Goal: Task Accomplishment & Management: Complete application form

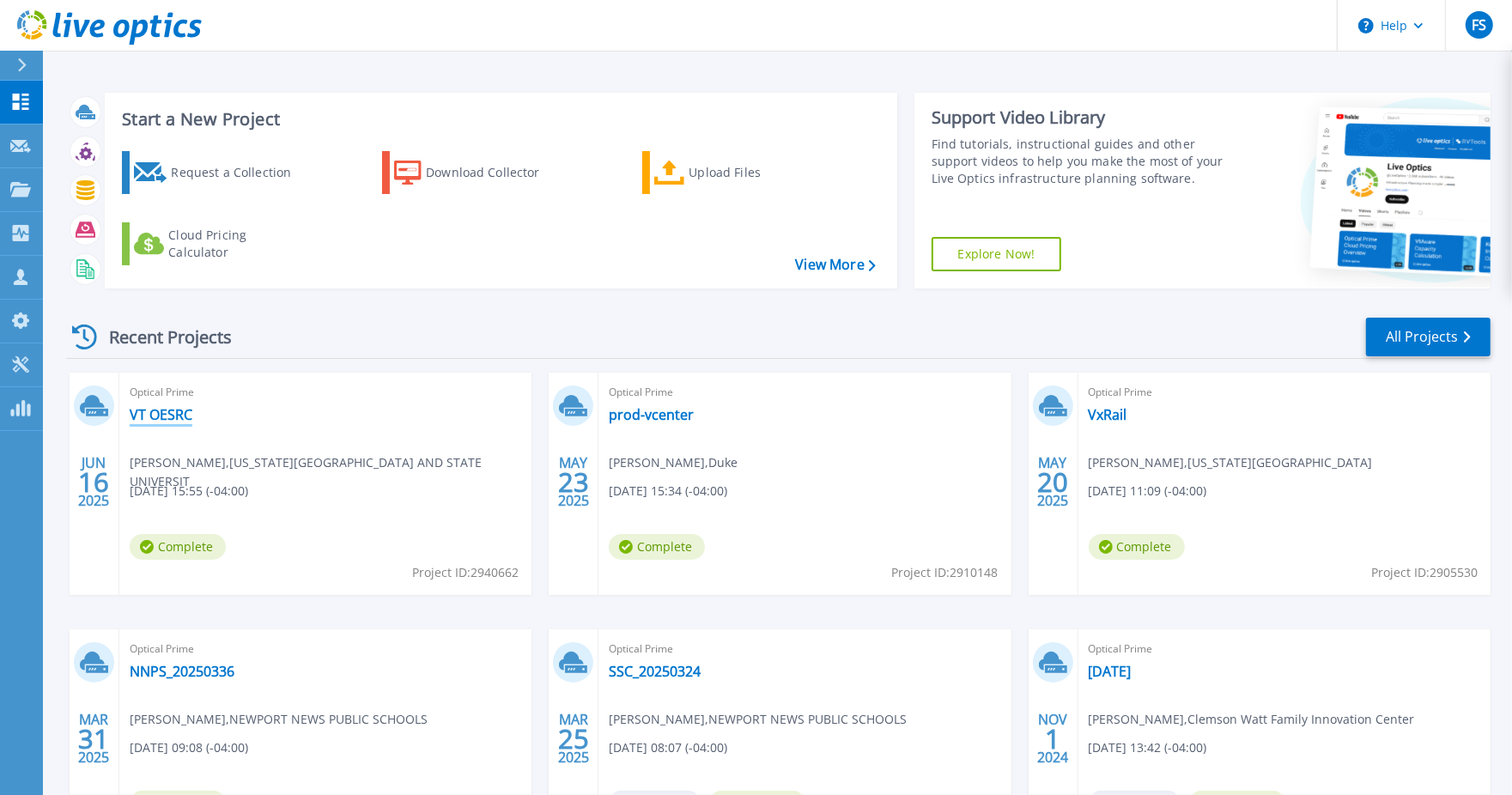
click at [169, 419] on link "VT OESRC" at bounding box center [160, 414] width 62 height 17
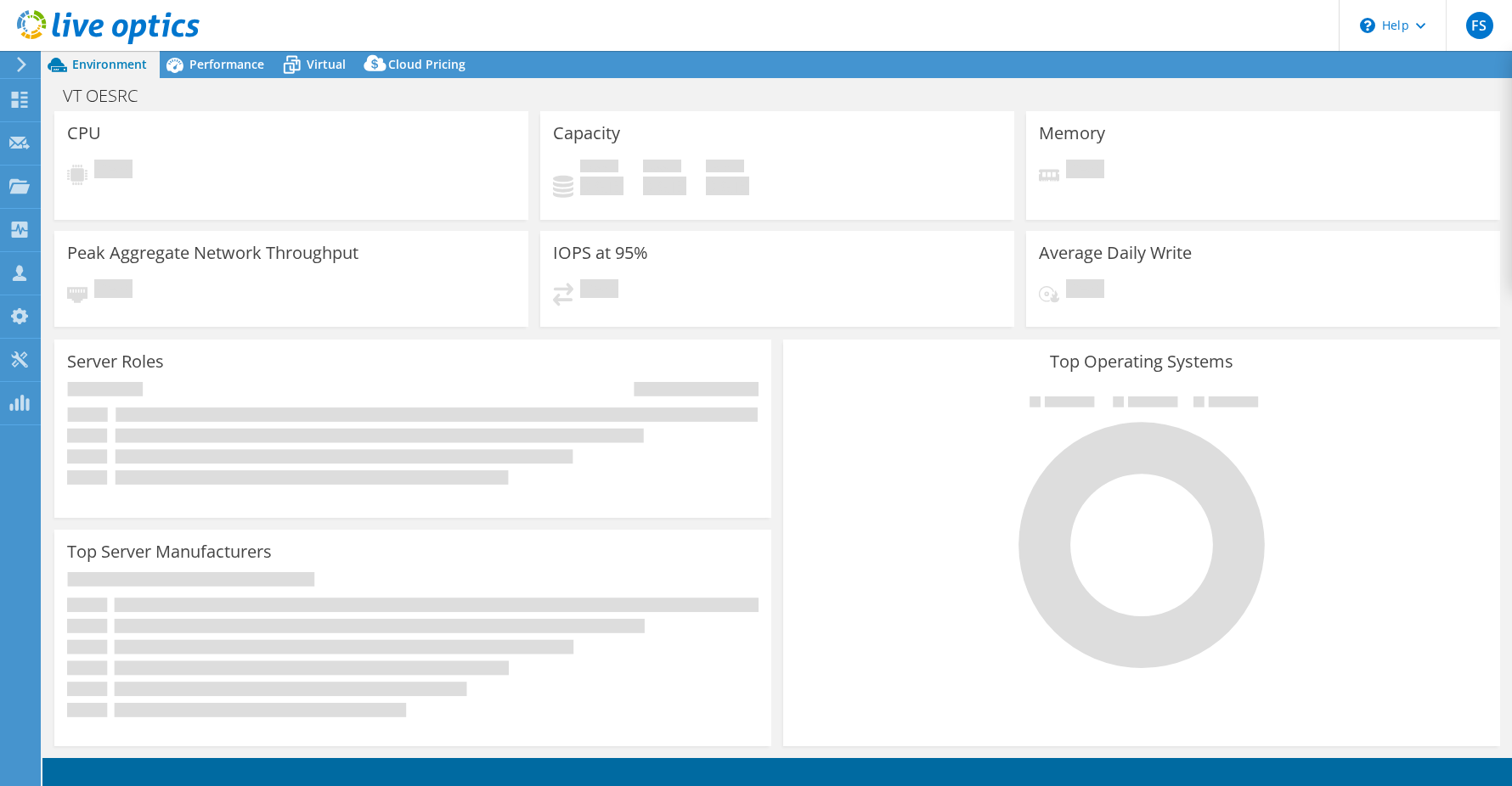
select select "USD"
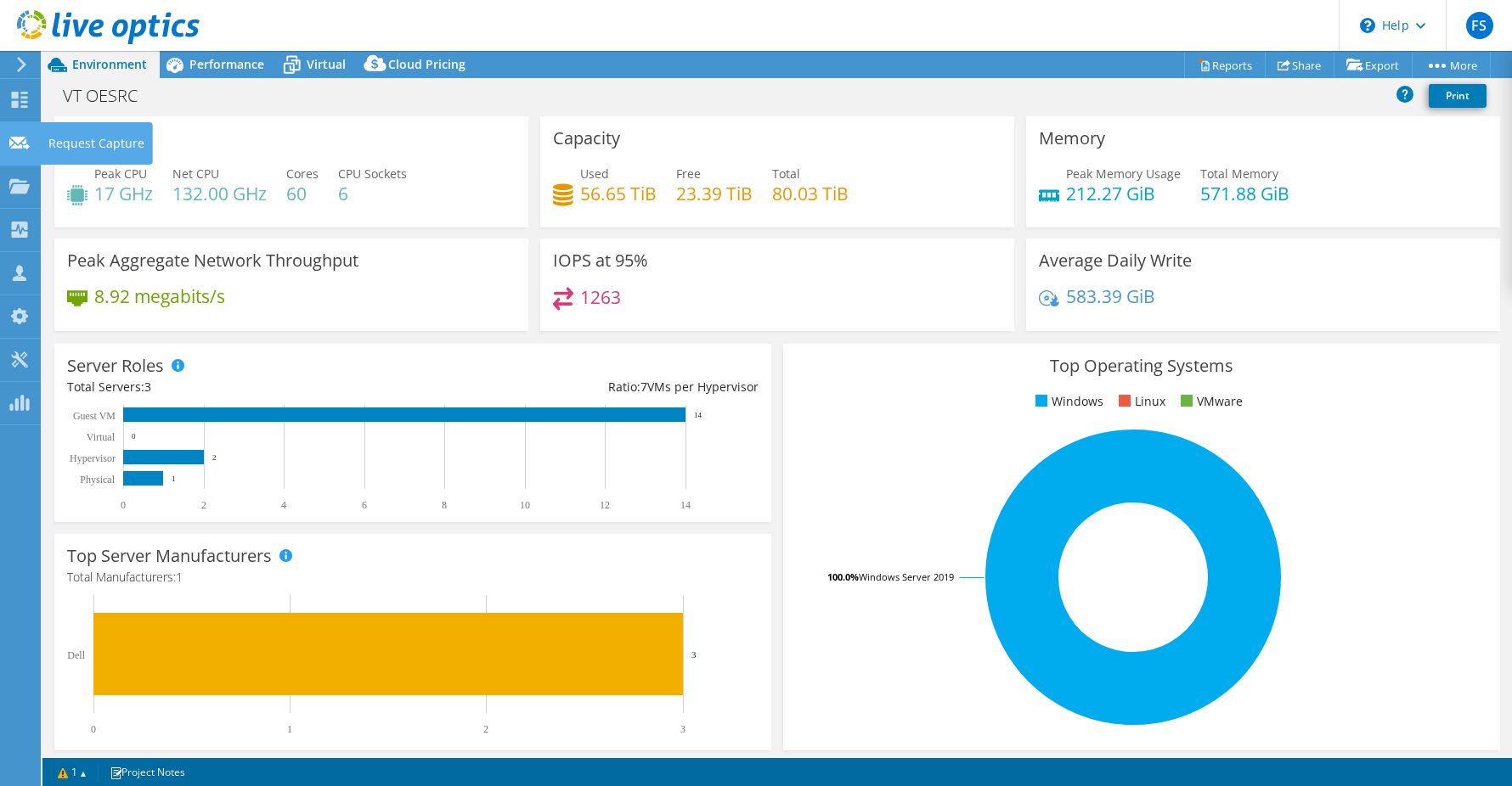
click at [14, 148] on icon at bounding box center [20, 143] width 21 height 16
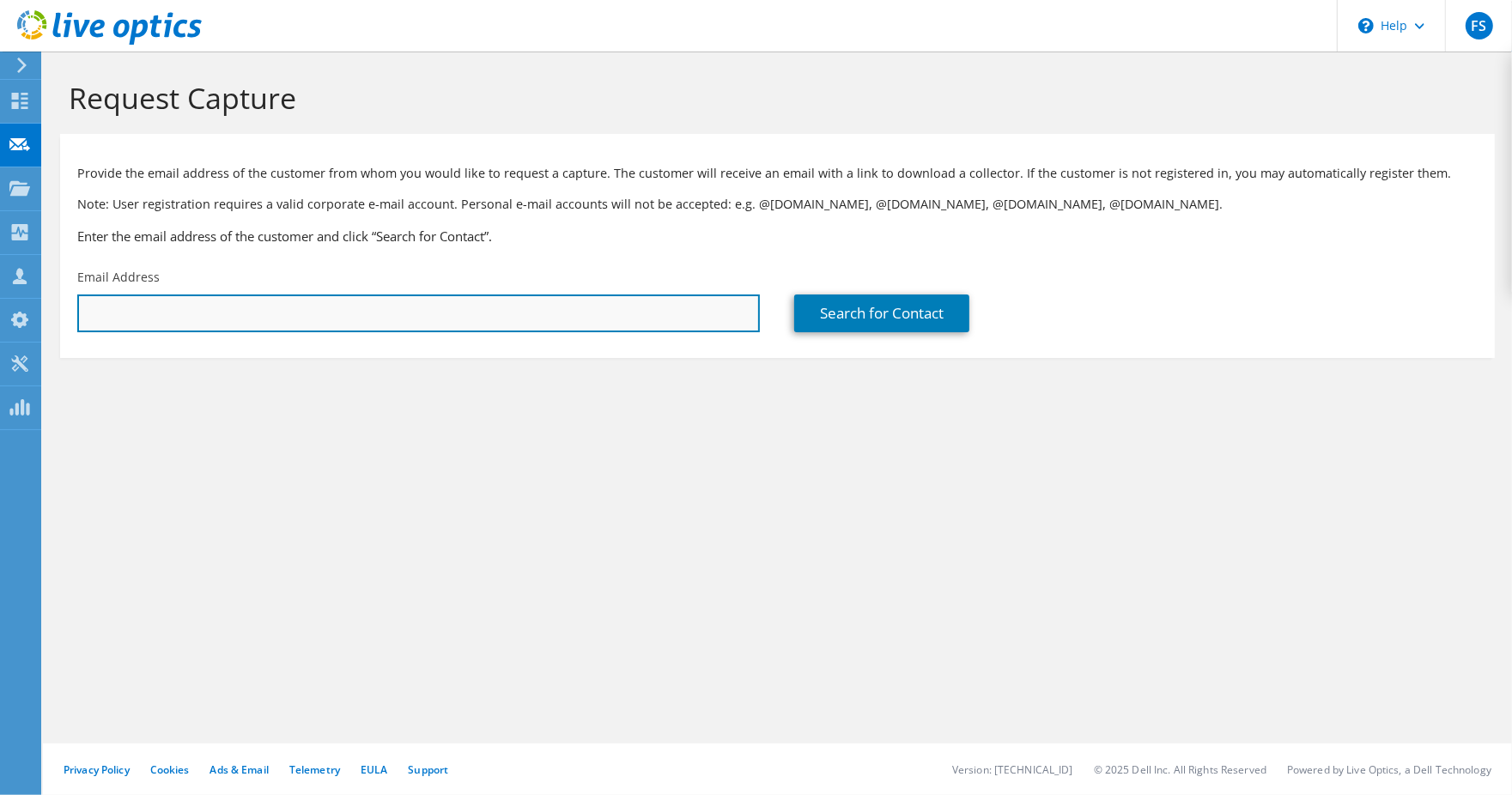
click at [131, 310] on input "text" at bounding box center [418, 313] width 682 height 38
paste input "mathesonbh@staffordschools.net"
type input "mathesonbh@staffordschools.net"
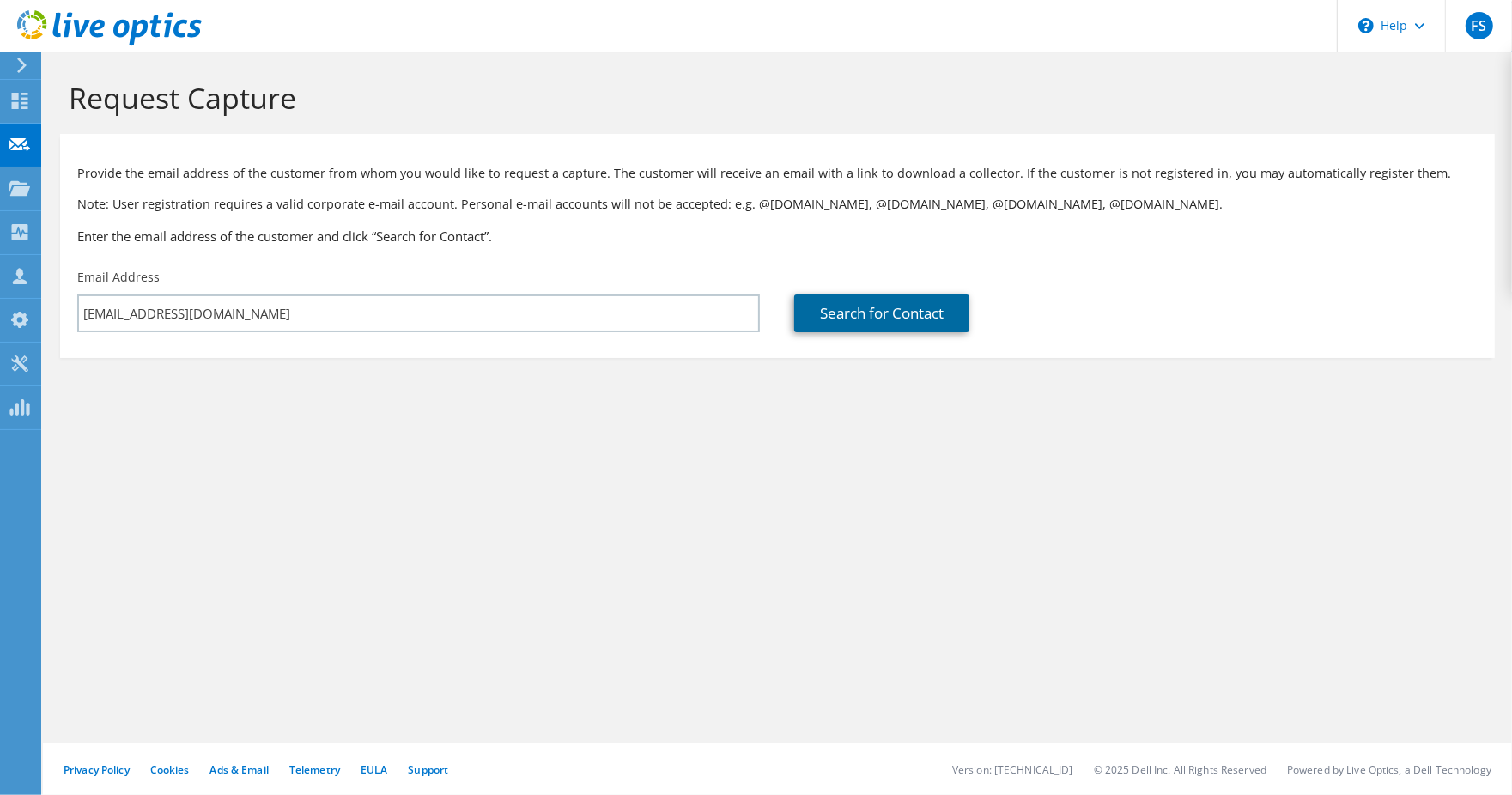
click at [870, 319] on link "Search for Contact" at bounding box center [882, 313] width 176 height 38
type input "STAFFORD CO SCHOOL DISTRICT"
type input "Hunter"
type input "Matheson"
type input "United States"
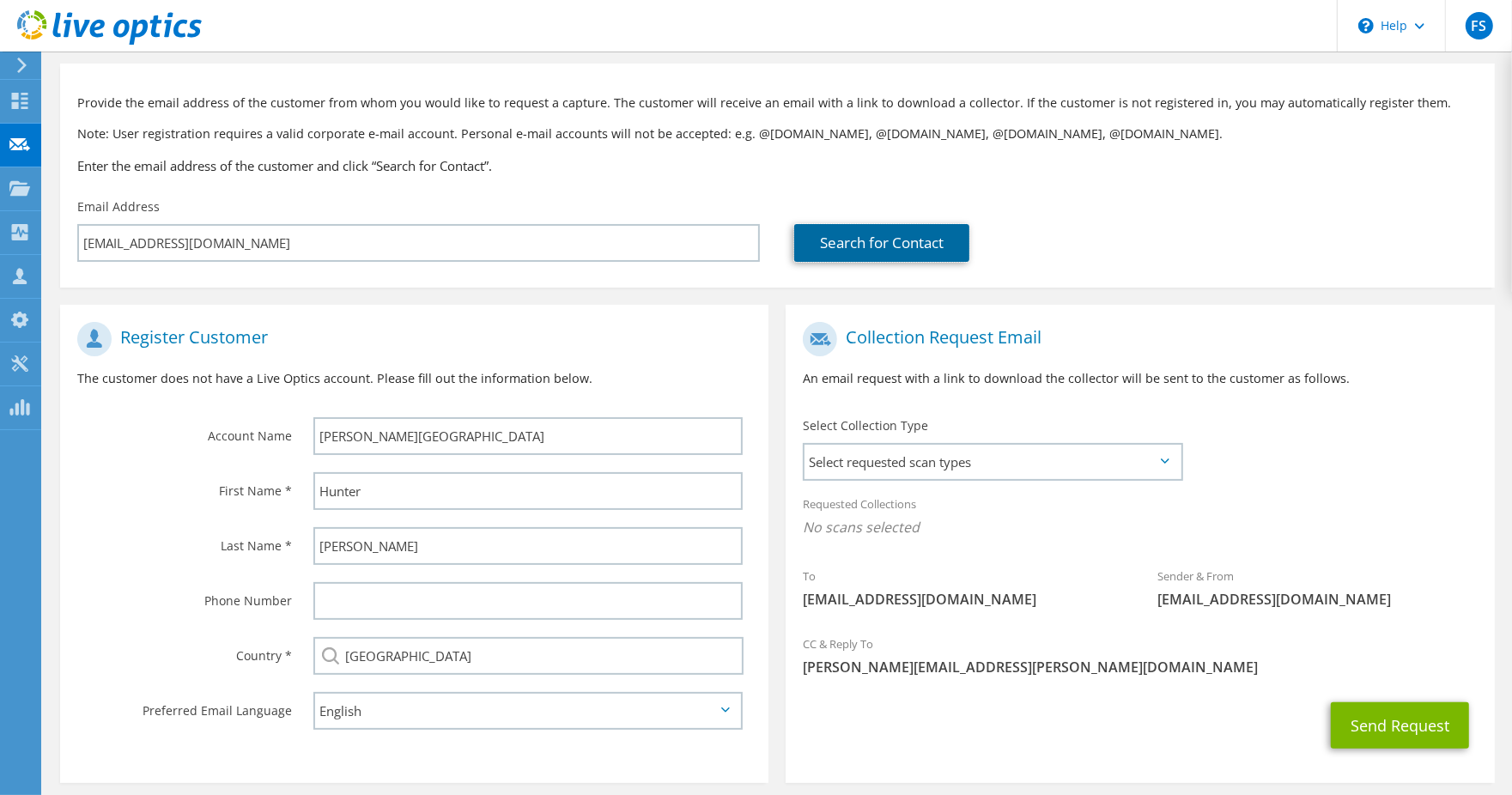
scroll to position [108, 0]
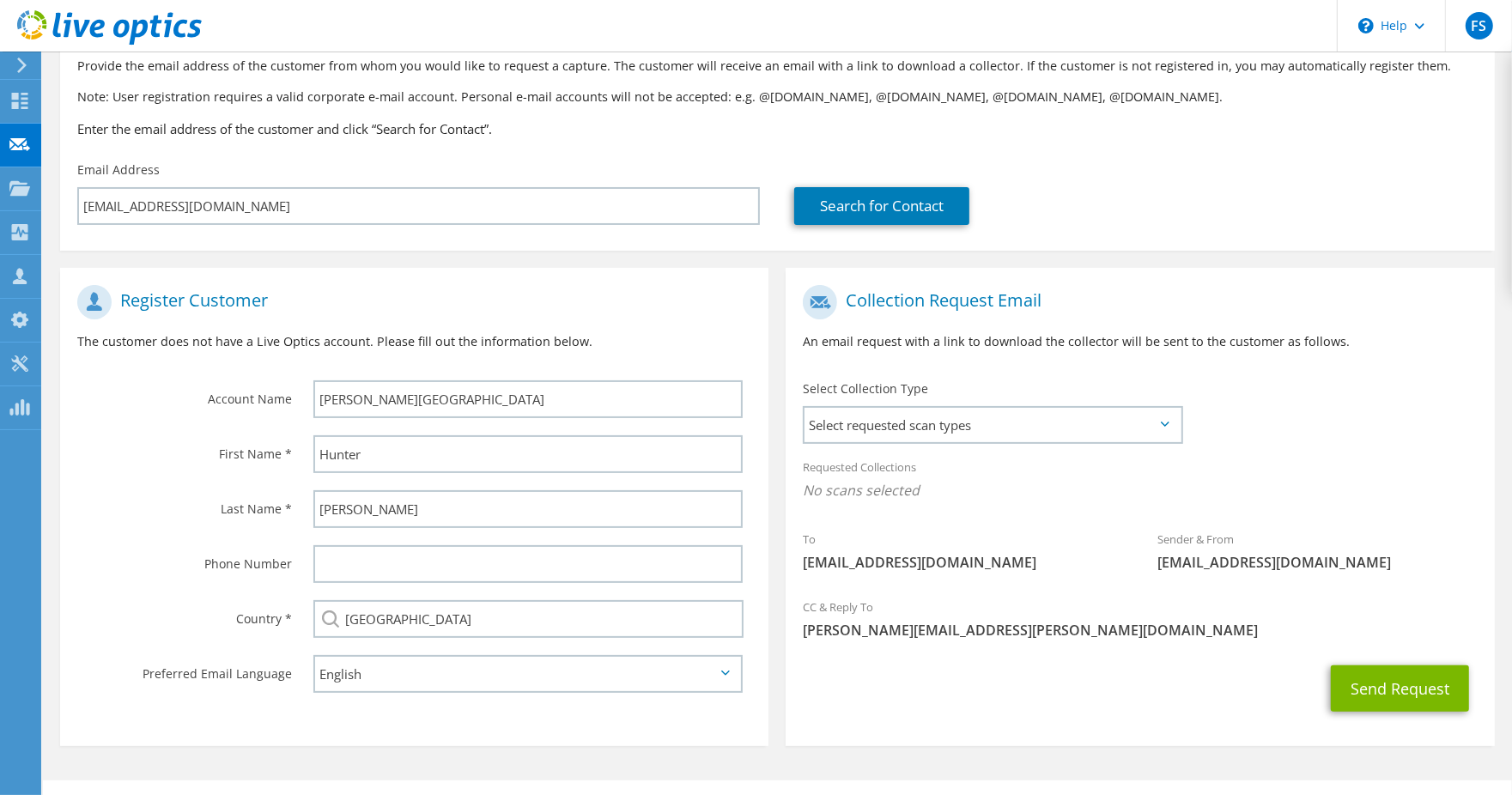
click at [1161, 425] on icon at bounding box center [1165, 424] width 8 height 5
click at [1164, 428] on span "Select requested scan types" at bounding box center [992, 425] width 376 height 34
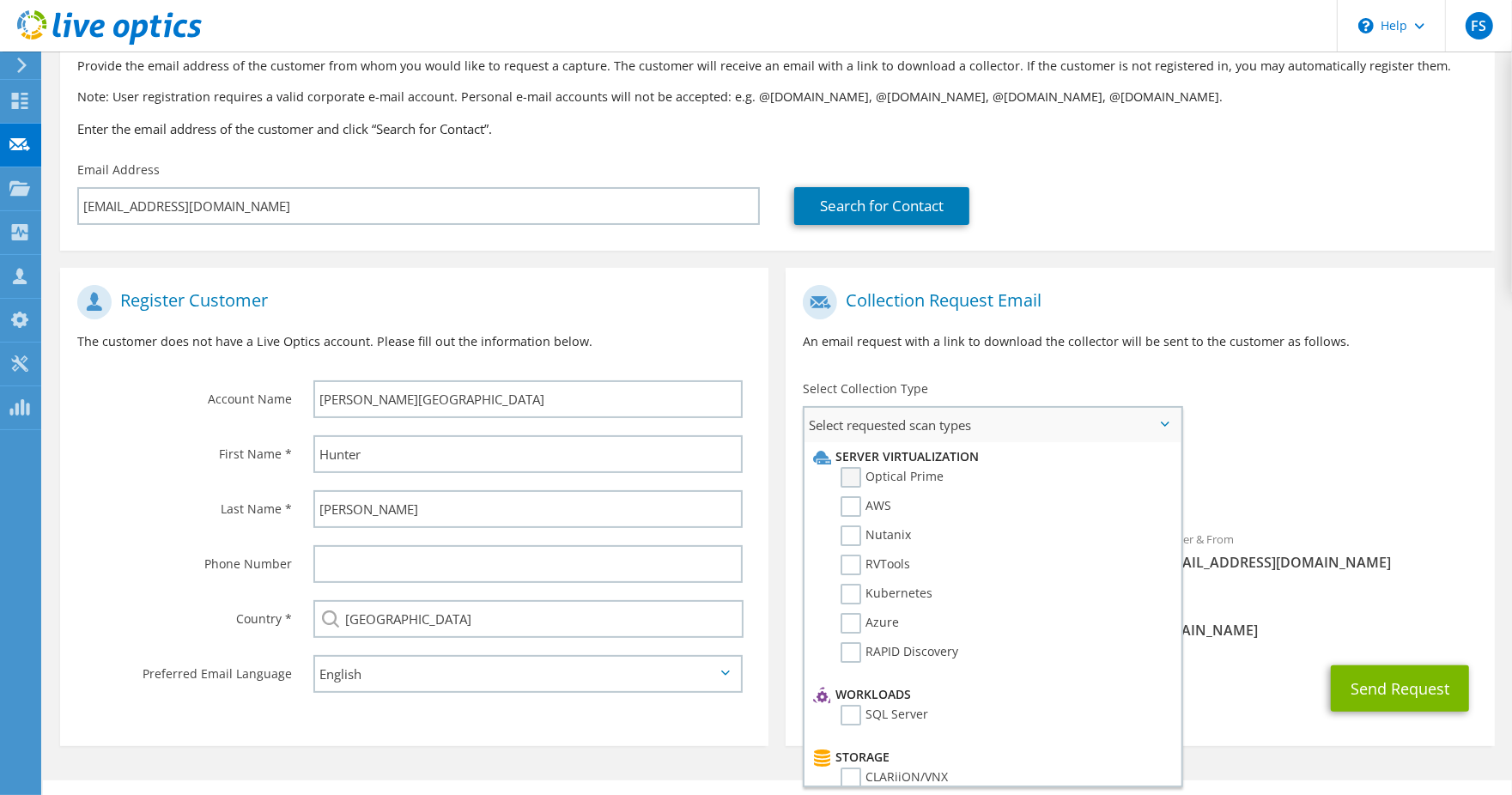
click at [852, 479] on label "Optical Prime" at bounding box center [892, 478] width 103 height 21
click at [0, 0] on input "Optical Prime" at bounding box center [0, 0] width 0 height 0
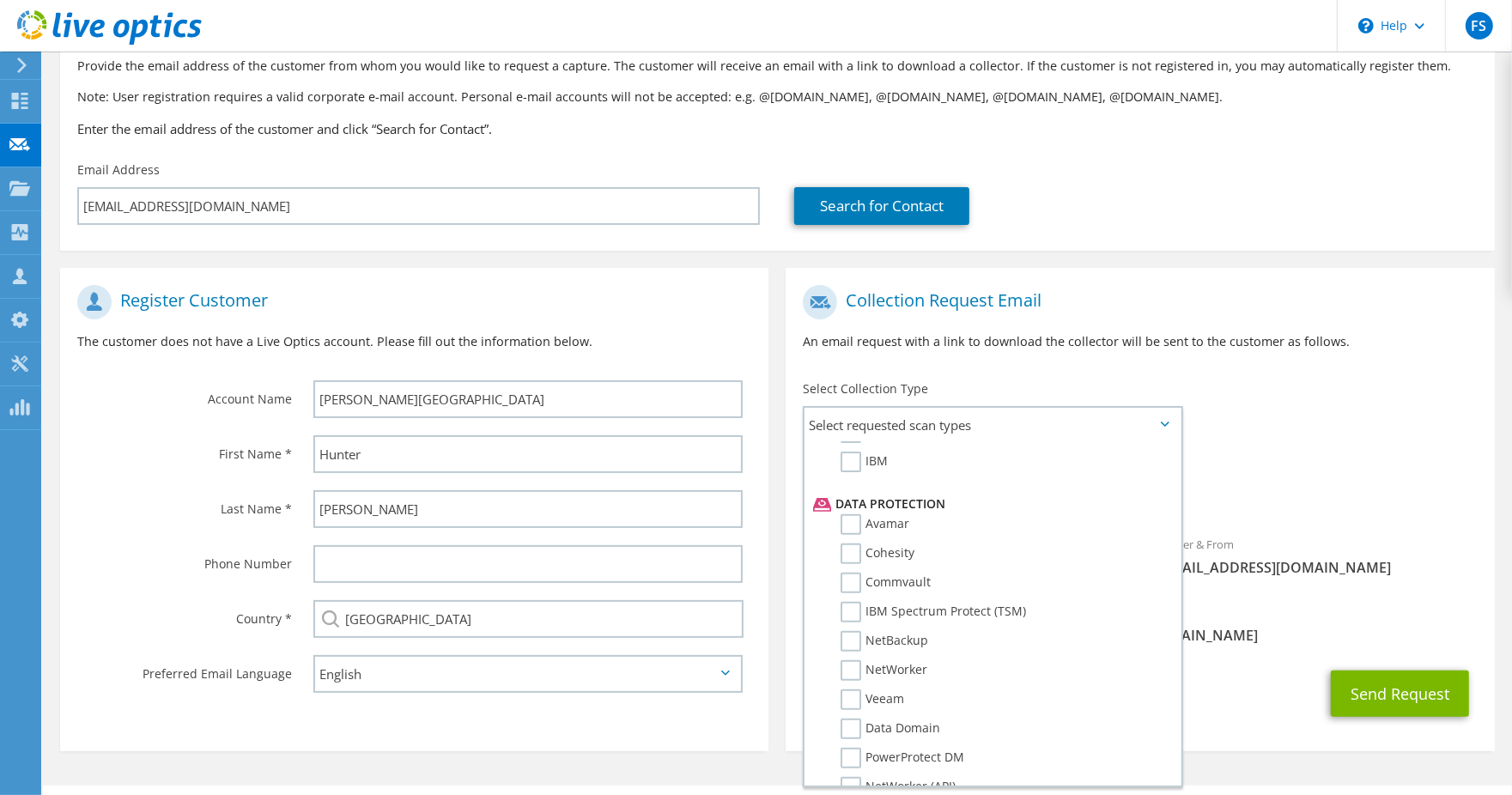
scroll to position [752, 0]
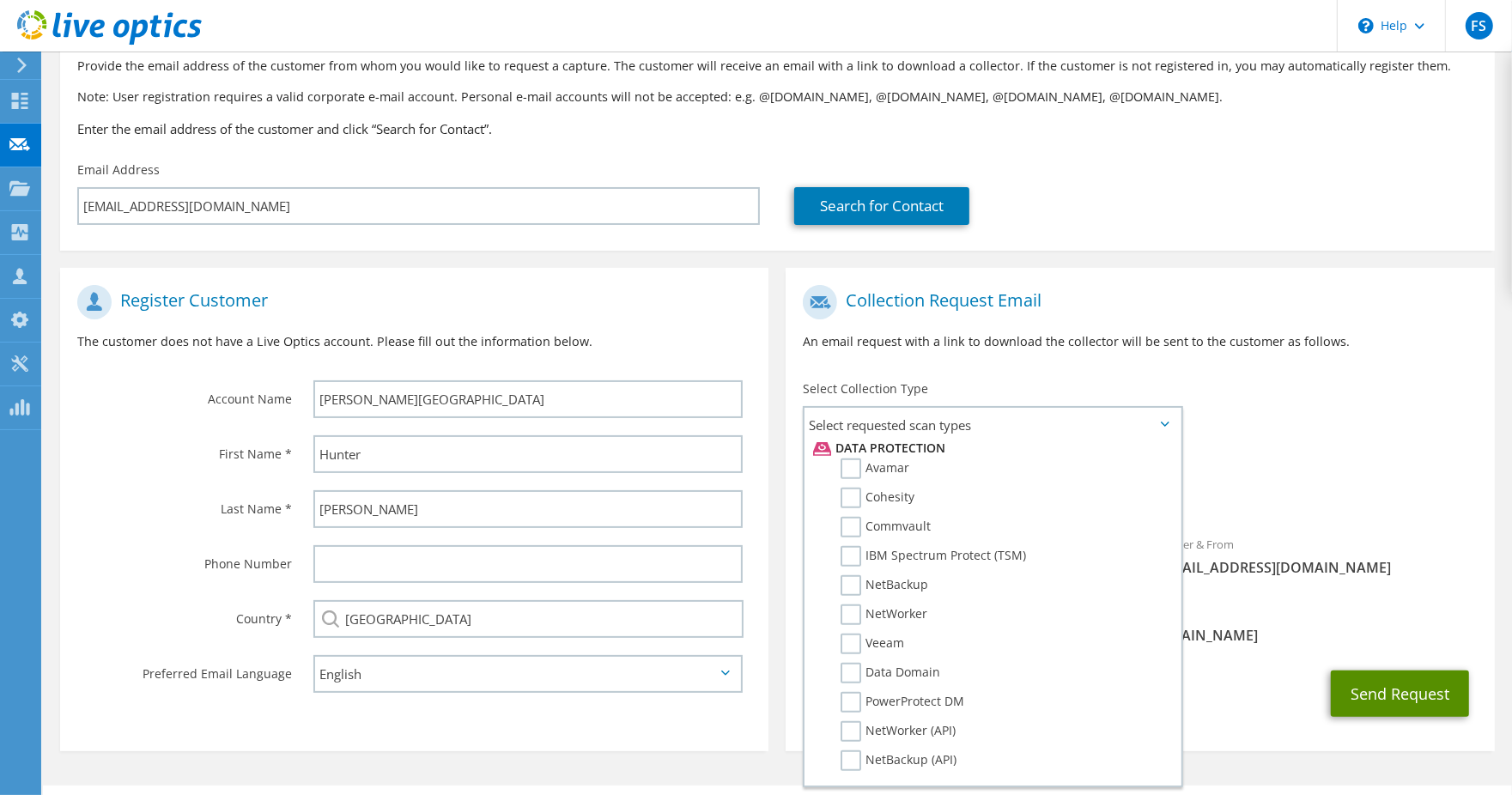
click at [1404, 693] on button "Send Request" at bounding box center [1400, 694] width 138 height 46
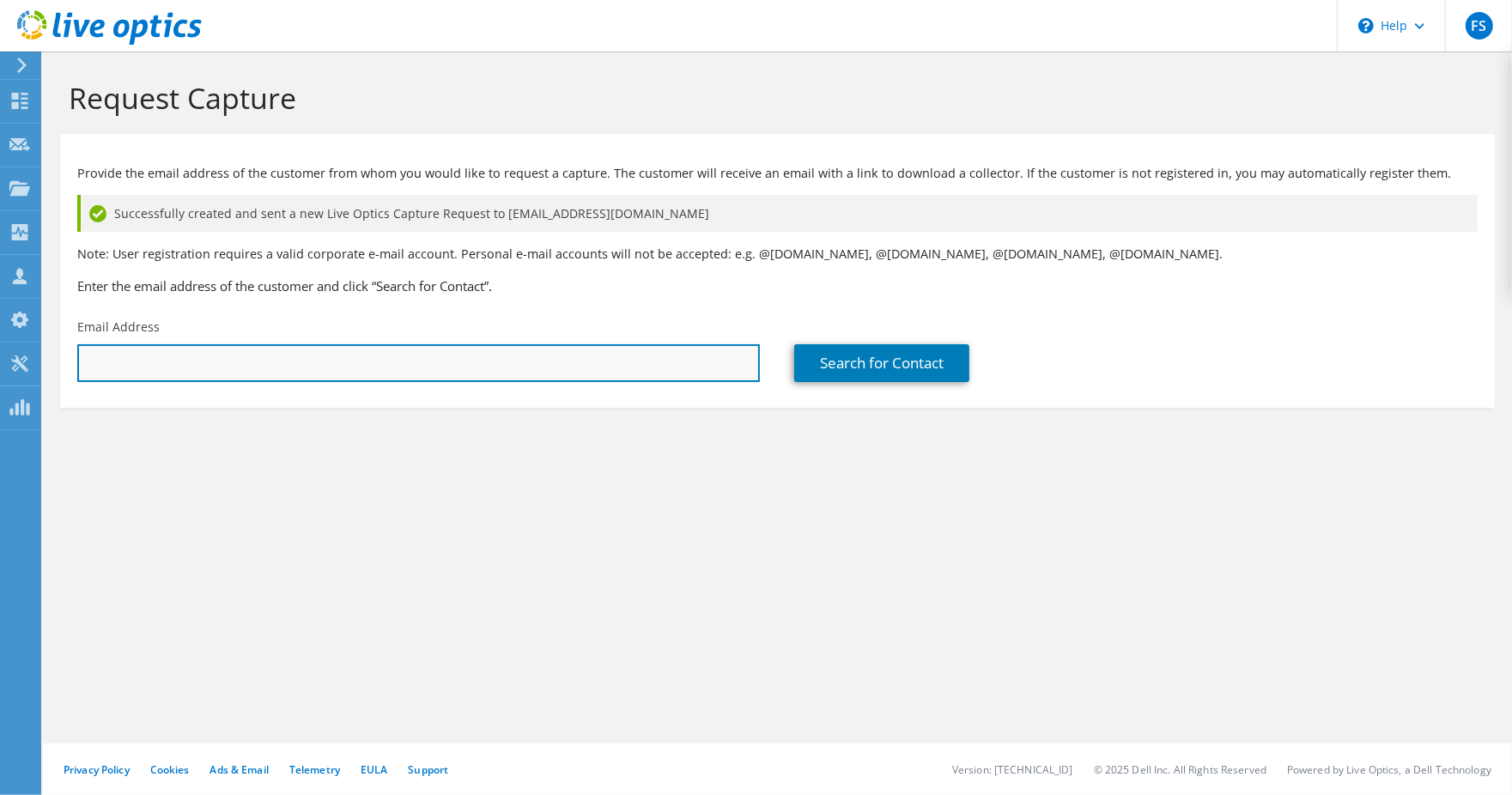
click at [164, 371] on input "text" at bounding box center [418, 364] width 682 height 38
paste input "masonac@staffordschools.net"
type input "masonac@staffordschools.net"
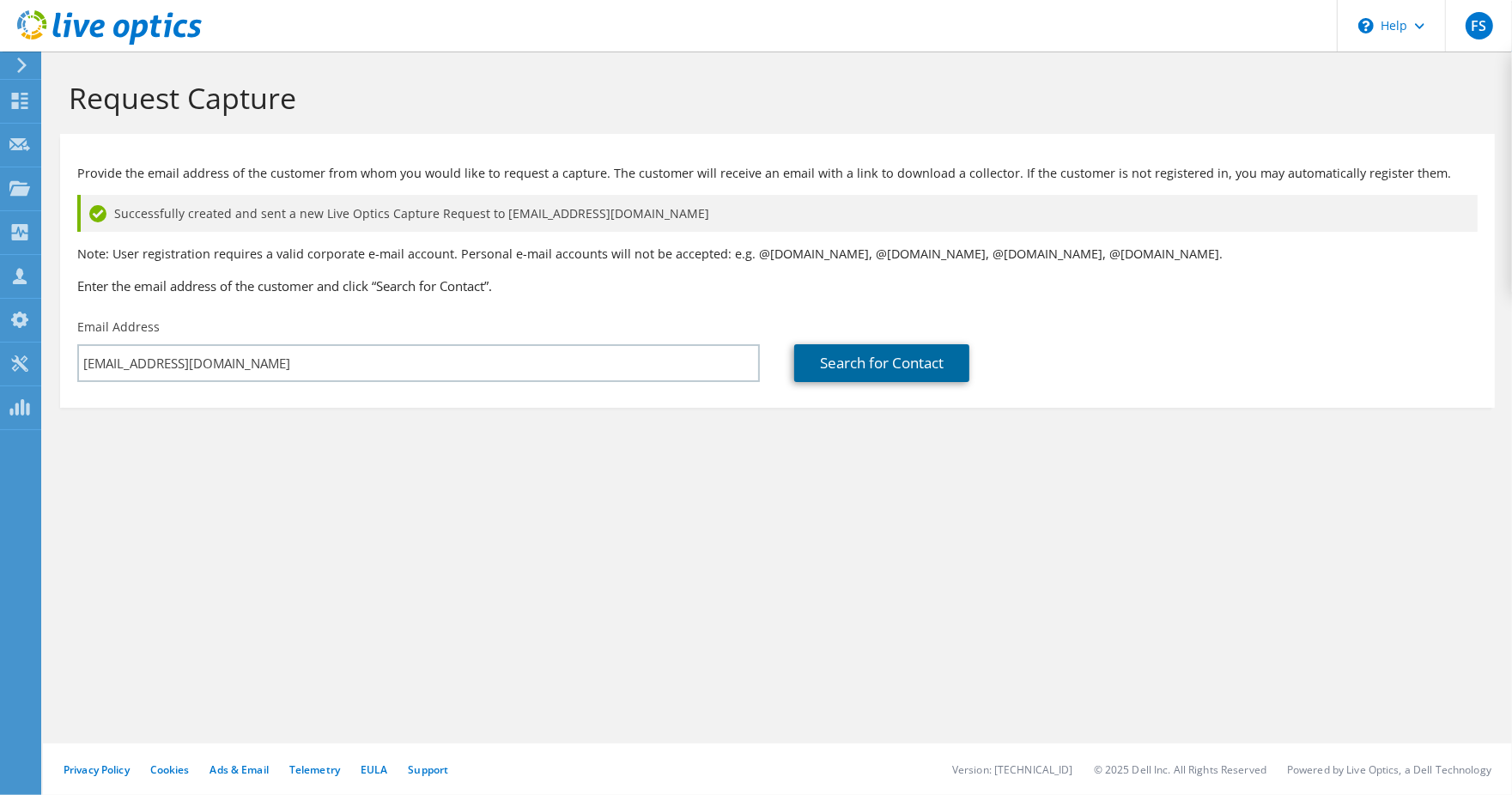
click at [864, 362] on link "Search for Contact" at bounding box center [882, 364] width 176 height 38
